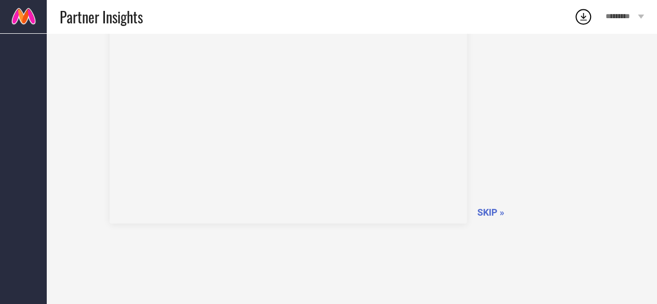
scroll to position [72, 0]
click at [496, 198] on div "How to use dashboard? SKIP »" at bounding box center [352, 108] width 485 height 220
click at [497, 204] on span "SKIP »" at bounding box center [491, 205] width 27 height 11
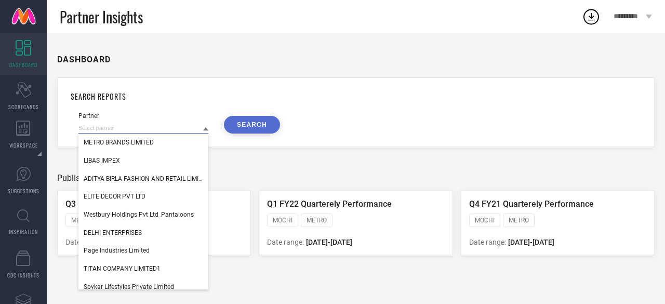
click at [177, 134] on input at bounding box center [143, 128] width 130 height 11
click at [159, 129] on input at bounding box center [143, 128] width 130 height 11
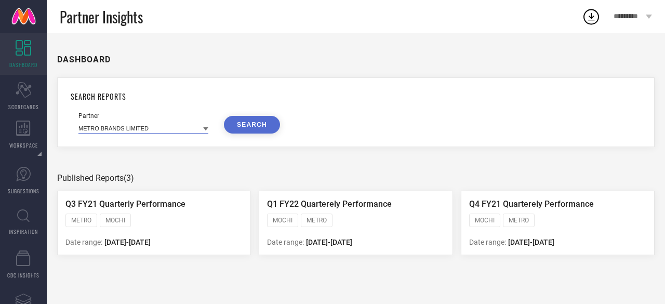
click at [159, 129] on input at bounding box center [143, 128] width 130 height 11
type input "D"
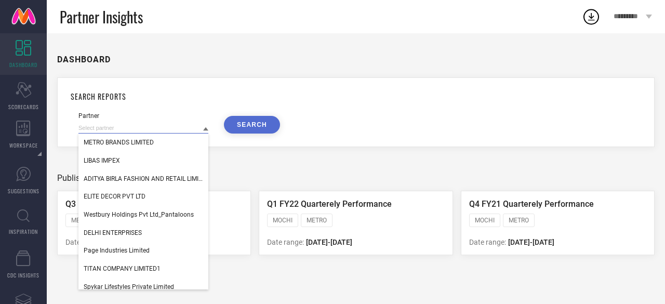
paste input "Socksxpress"
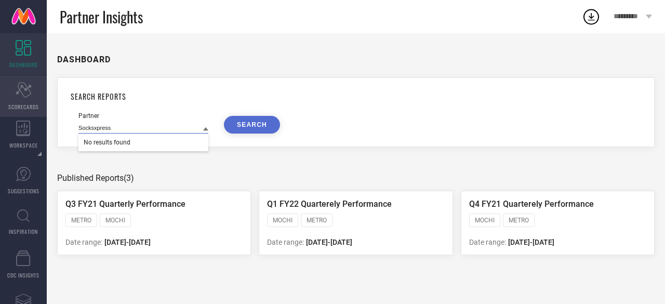
type input "Socksxpress"
click at [21, 98] on div "Scorecard SCORECARDS" at bounding box center [23, 96] width 47 height 42
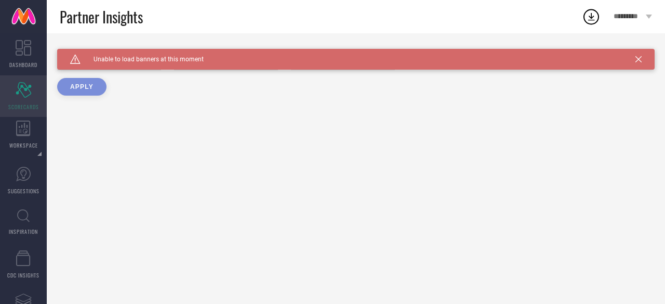
type input "All"
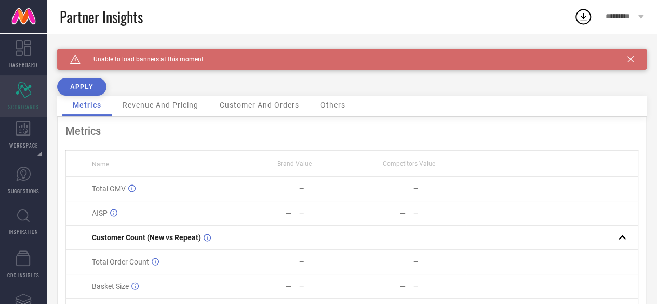
click at [21, 96] on icon "Scorecard" at bounding box center [24, 90] width 16 height 16
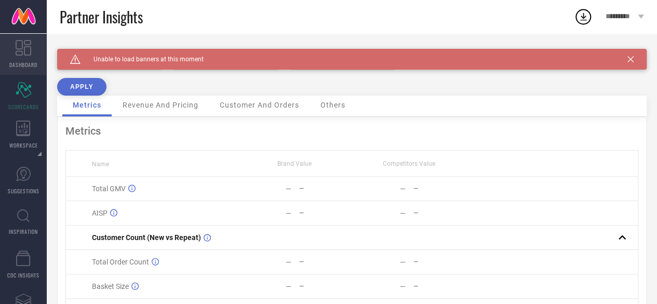
click at [10, 49] on link "DASHBOARD" at bounding box center [23, 54] width 47 height 42
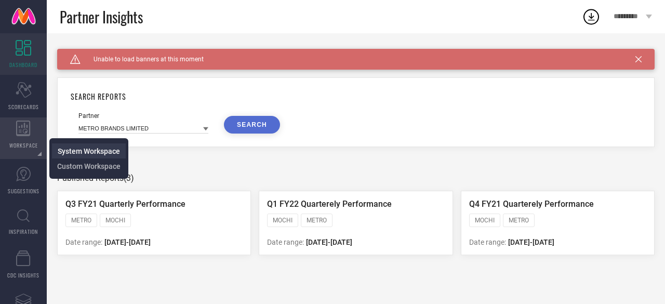
click at [85, 153] on span "System Workspace" at bounding box center [89, 151] width 62 height 8
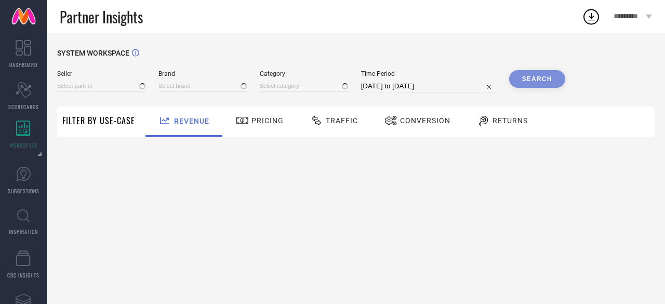
type input "All"
type input "1 STOP FASHION"
type input "All"
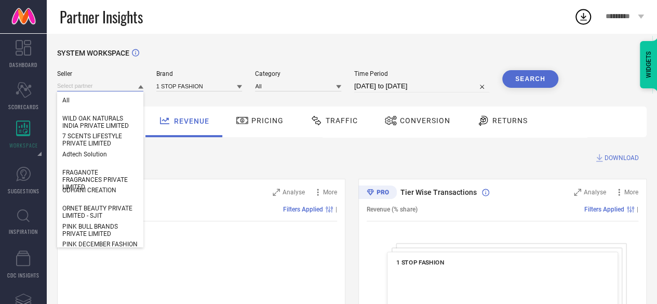
click at [103, 82] on input at bounding box center [100, 86] width 86 height 11
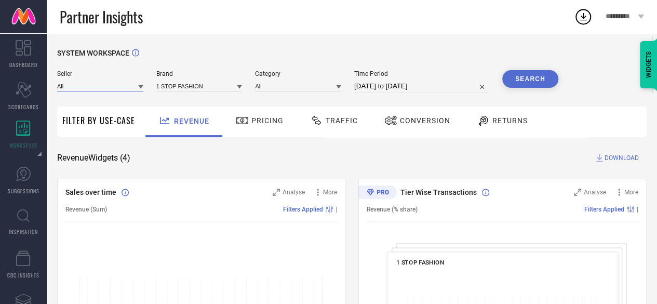
paste input "Socksxpress"
type input "Socksxpress"
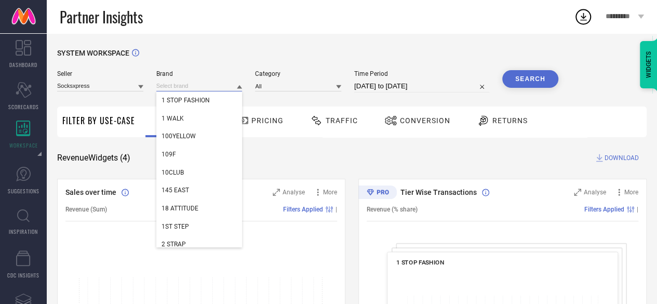
click at [178, 89] on input at bounding box center [199, 86] width 86 height 11
click at [101, 87] on input at bounding box center [100, 86] width 86 height 11
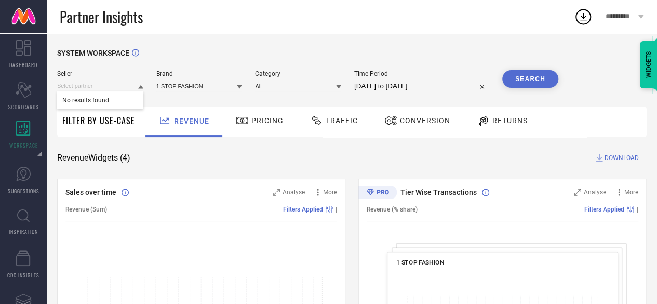
click at [101, 87] on input at bounding box center [100, 86] width 86 height 11
paste input ""JAGRAN MICRO MOTORS LTD ""
type input "JAGRAN MICRO MOTORS LTD"
click at [101, 87] on input "JAGRAN MICRO MOTORS LTD" at bounding box center [100, 86] width 86 height 11
click at [101, 87] on input at bounding box center [100, 86] width 86 height 11
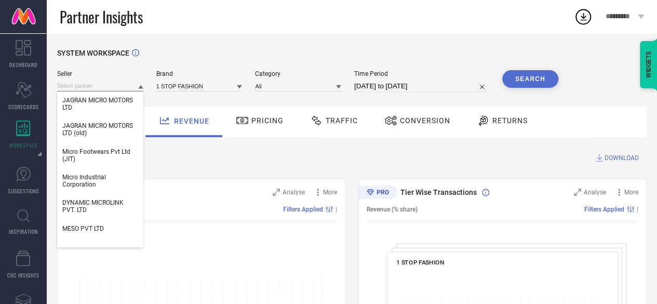
click at [101, 87] on input at bounding box center [100, 86] width 86 height 11
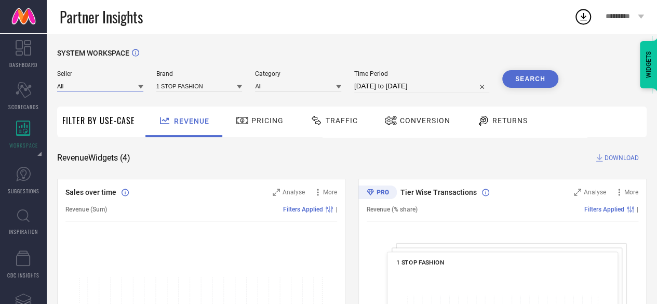
click at [101, 87] on input at bounding box center [100, 86] width 86 height 11
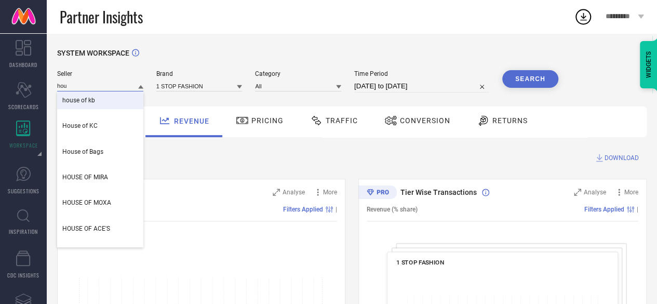
type input "hou"
click at [99, 104] on div "house of kb" at bounding box center [100, 100] width 86 height 18
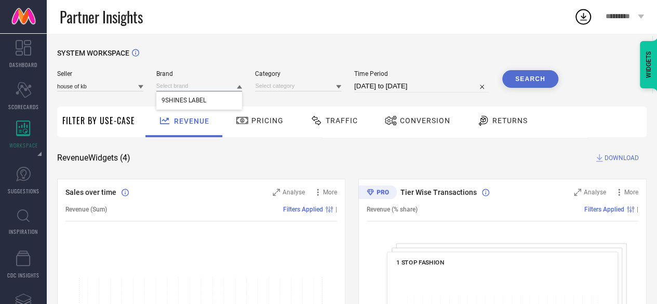
click at [196, 86] on input at bounding box center [199, 86] width 86 height 11
click at [207, 85] on input at bounding box center [199, 86] width 86 height 11
click at [194, 103] on span "9SHINES LABEL" at bounding box center [184, 100] width 45 height 7
click at [281, 85] on input at bounding box center [298, 86] width 86 height 11
click at [283, 85] on input at bounding box center [298, 86] width 86 height 11
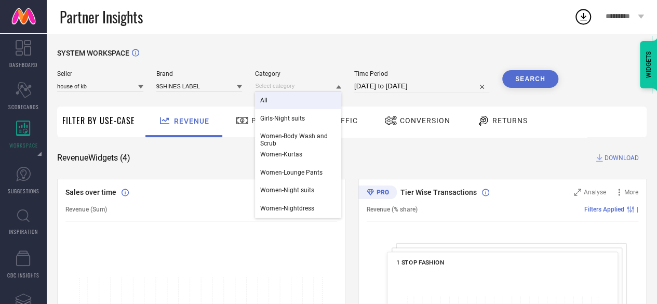
click at [284, 100] on div "All" at bounding box center [298, 100] width 86 height 18
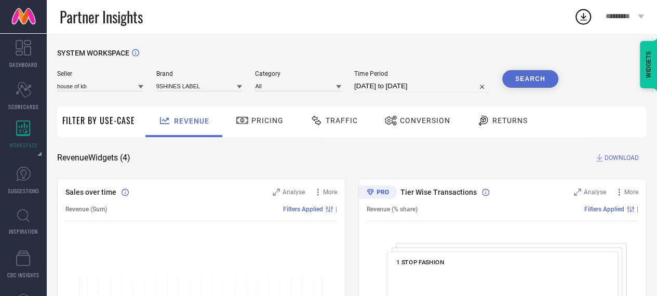
select select "7"
select select "2025"
select select "8"
select select "2025"
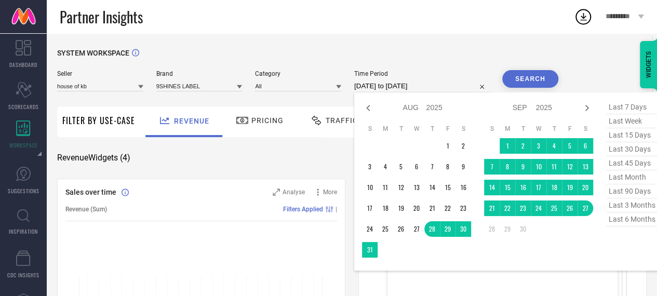
click at [443, 83] on input "28-08-2025 to 27-09-2025" at bounding box center [421, 86] width 135 height 12
click at [371, 110] on icon at bounding box center [368, 108] width 12 height 12
select select "6"
select select "2025"
select select "7"
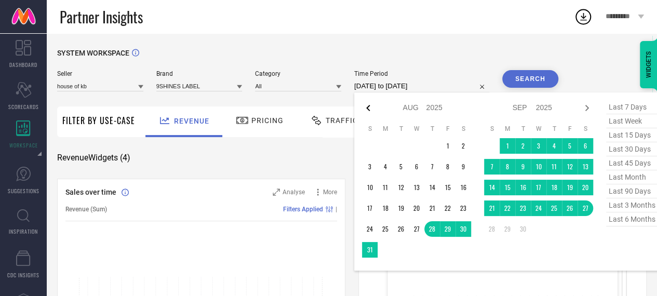
select select "2025"
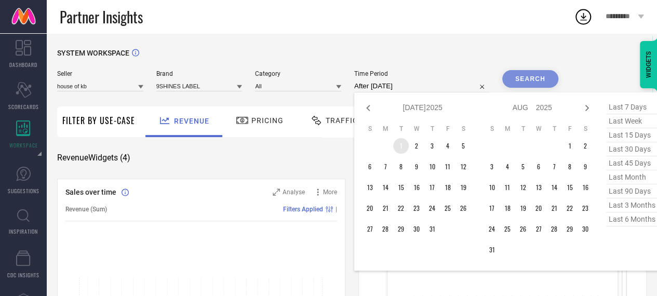
click at [401, 148] on td "1" at bounding box center [401, 146] width 16 height 16
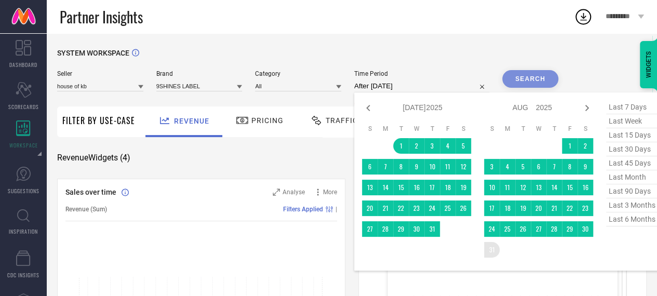
type input "01-07-2025 to 31-08-2025"
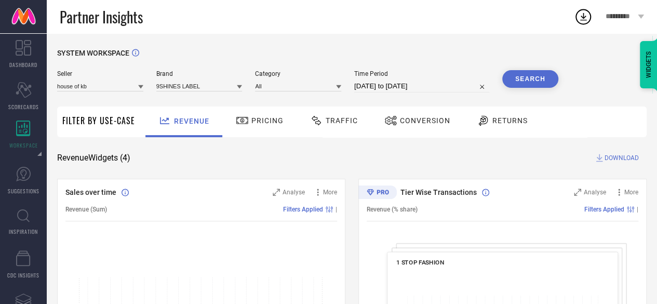
click at [525, 76] on button "Search" at bounding box center [531, 79] width 56 height 18
click at [257, 112] on div "Pricing" at bounding box center [260, 122] width 74 height 31
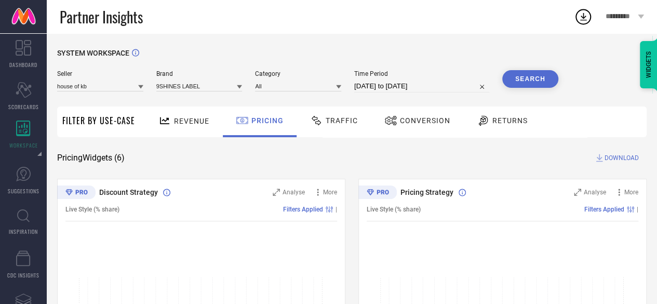
click at [347, 117] on span "Traffic" at bounding box center [342, 120] width 32 height 8
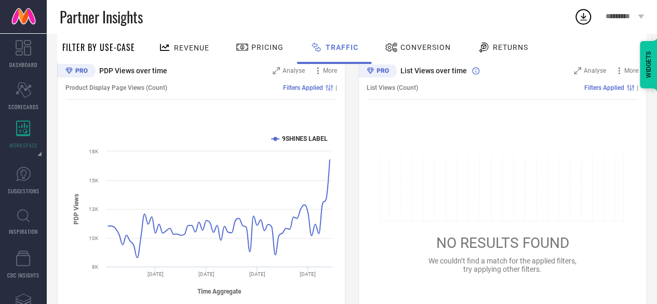
scroll to position [150, 0]
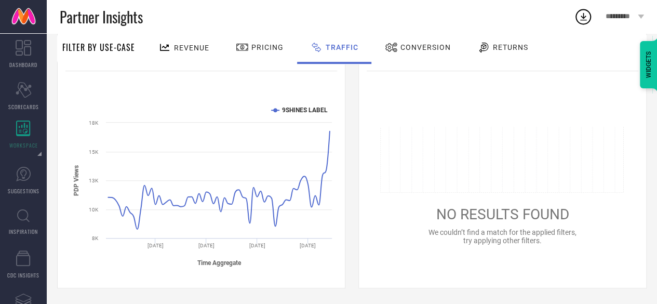
click at [414, 51] on div "Conversion" at bounding box center [417, 47] width 71 height 18
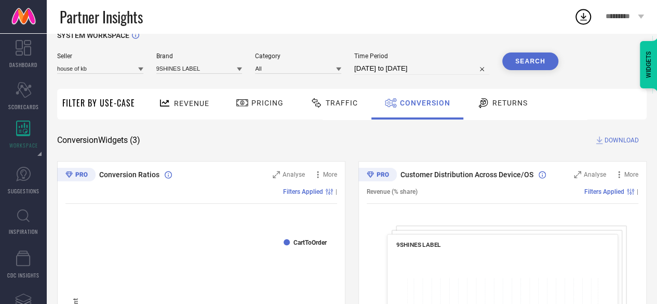
scroll to position [0, 0]
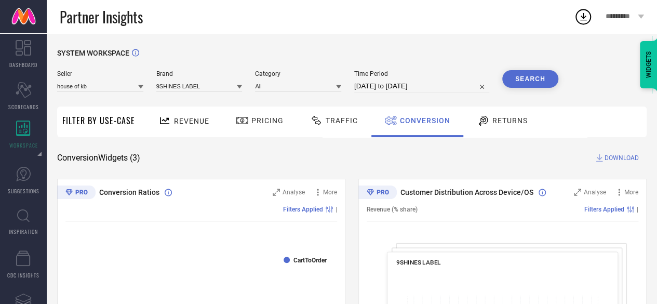
click at [521, 129] on div "Returns" at bounding box center [502, 121] width 56 height 18
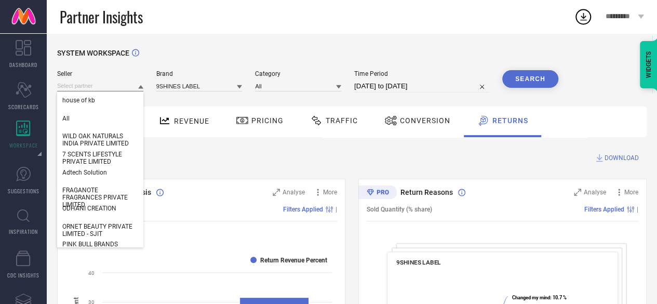
click at [136, 87] on input at bounding box center [100, 86] width 86 height 11
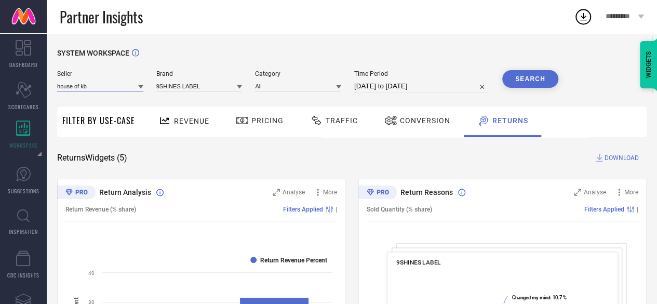
click at [136, 87] on input at bounding box center [100, 86] width 86 height 11
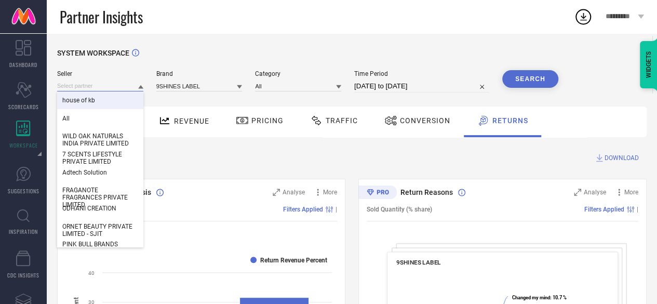
paste input "PULSE INDIA"
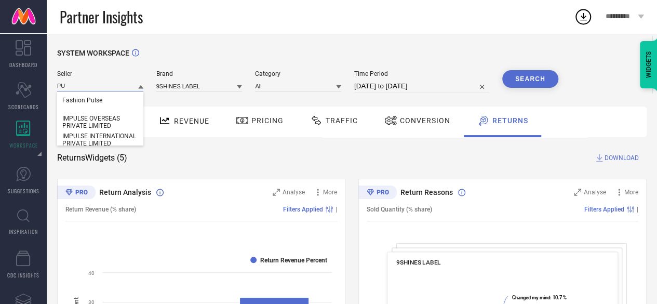
type input "P"
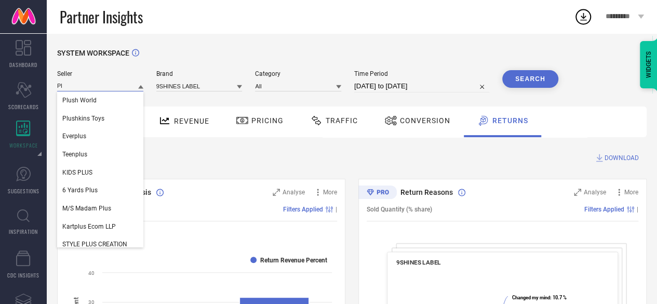
type input "P"
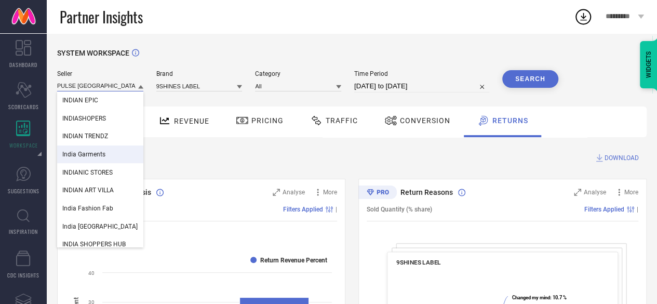
type input "PULSE INDIA"
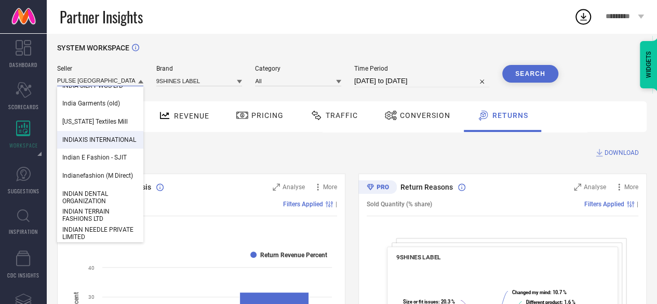
scroll to position [191, 0]
